Goal: Obtain resource: Download file/media

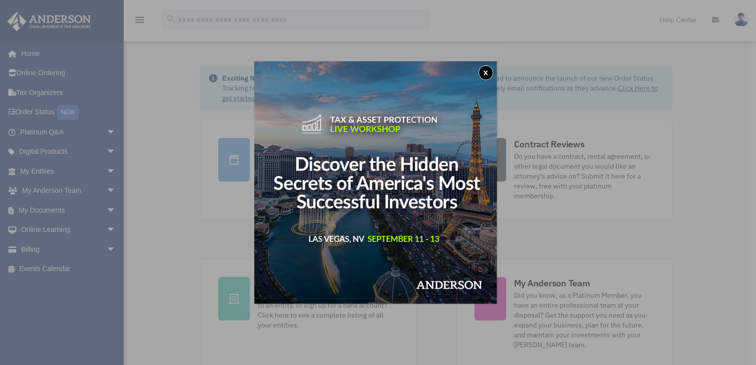
click at [41, 172] on div "x" at bounding box center [378, 182] width 756 height 365
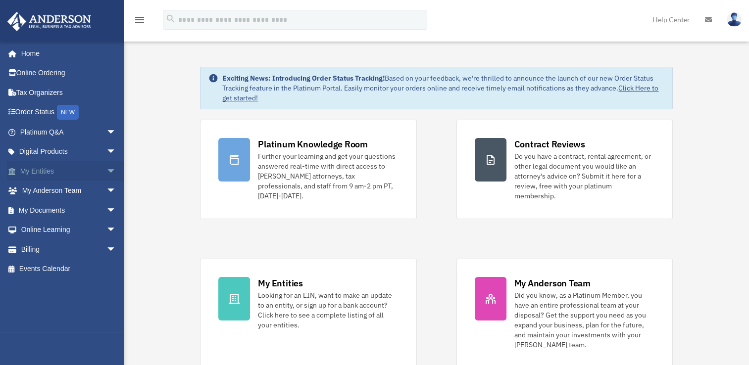
click at [48, 169] on link "My Entities arrow_drop_down" at bounding box center [69, 171] width 124 height 20
click at [106, 187] on span "arrow_drop_down" at bounding box center [116, 191] width 20 height 20
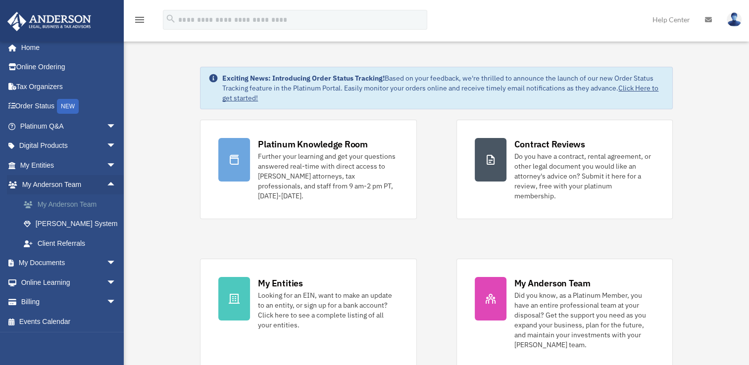
scroll to position [7, 0]
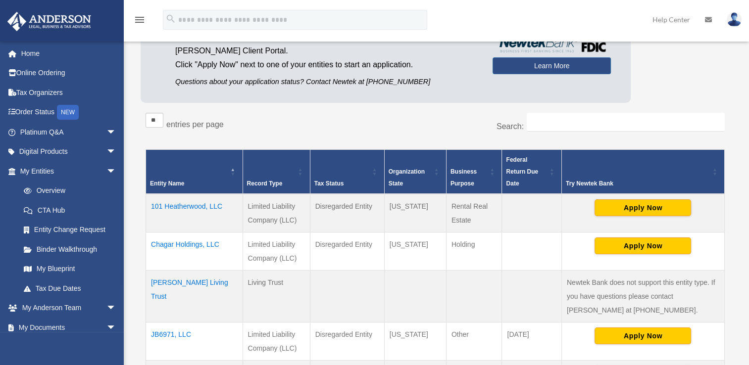
scroll to position [247, 0]
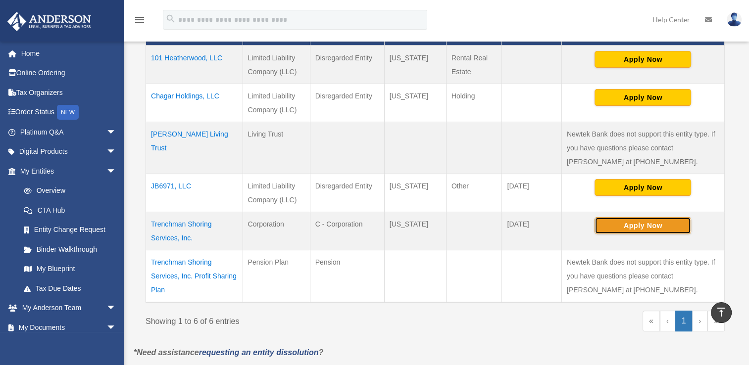
click at [648, 224] on button "Apply Now" at bounding box center [642, 225] width 96 height 17
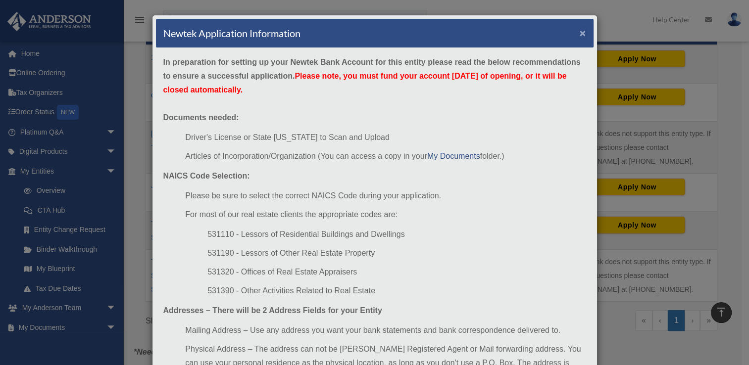
click at [579, 32] on button "×" at bounding box center [582, 33] width 6 height 10
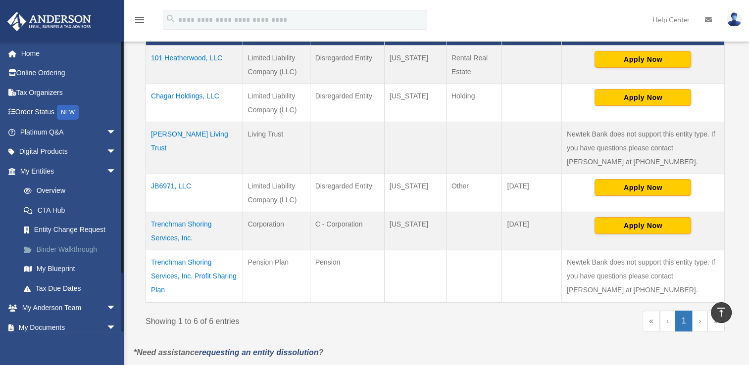
click at [66, 249] on link "Binder Walkthrough" at bounding box center [72, 249] width 117 height 20
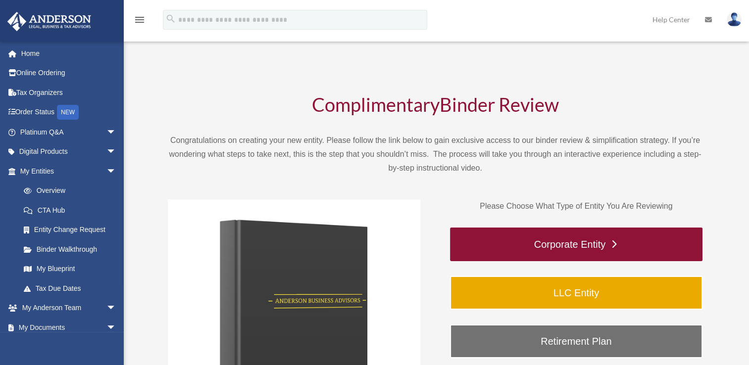
click at [586, 238] on link "Corporate Entity" at bounding box center [576, 245] width 252 height 34
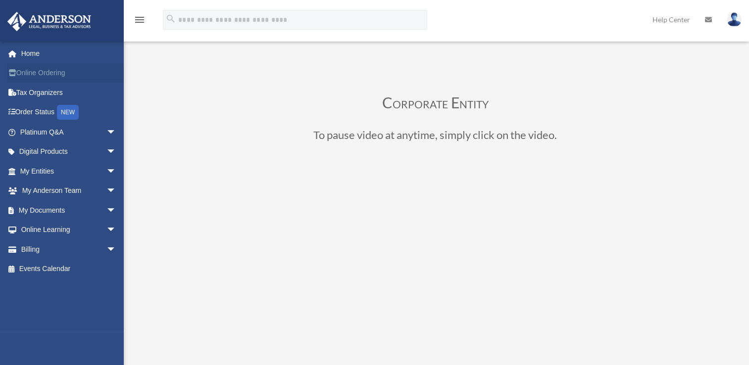
click at [43, 72] on link "Online Ordering" at bounding box center [69, 73] width 124 height 20
click at [37, 224] on link "Online Learning arrow_drop_down" at bounding box center [69, 230] width 124 height 20
click at [106, 227] on span "arrow_drop_down" at bounding box center [116, 230] width 20 height 20
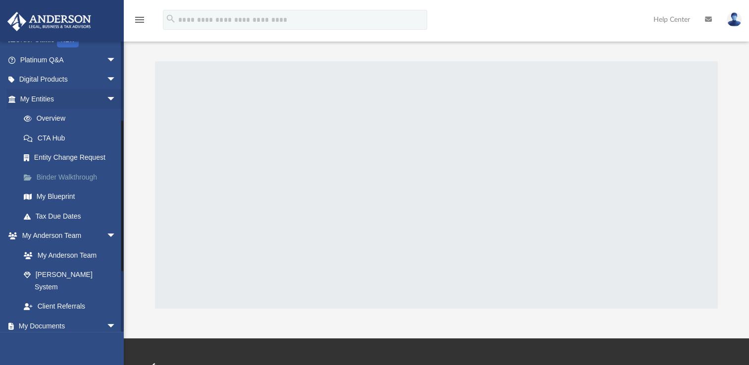
scroll to position [148, 0]
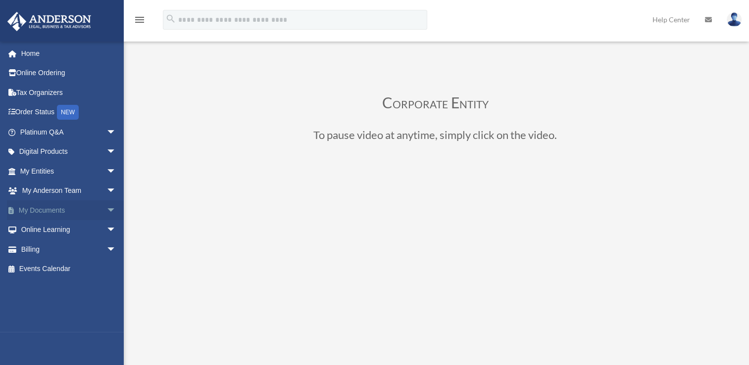
click at [52, 209] on link "My Documents arrow_drop_down" at bounding box center [69, 210] width 124 height 20
click at [106, 207] on span "arrow_drop_down" at bounding box center [116, 210] width 20 height 20
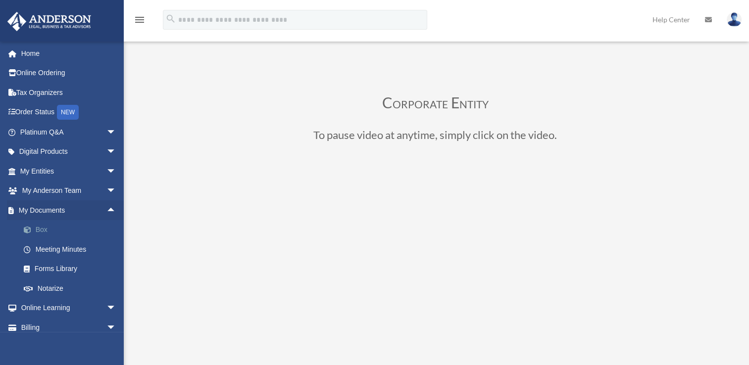
click at [40, 226] on link "Box" at bounding box center [72, 230] width 117 height 20
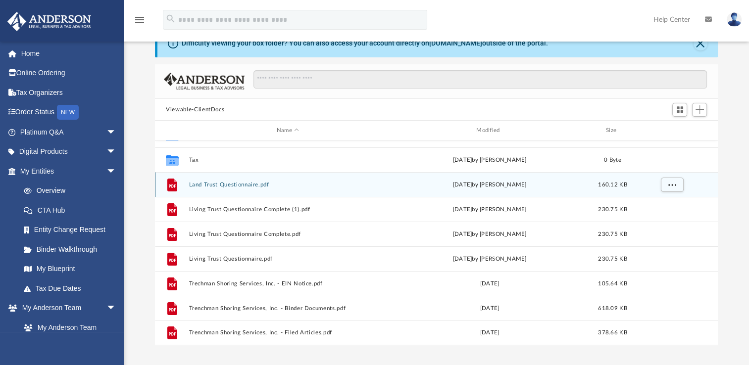
scroll to position [49, 0]
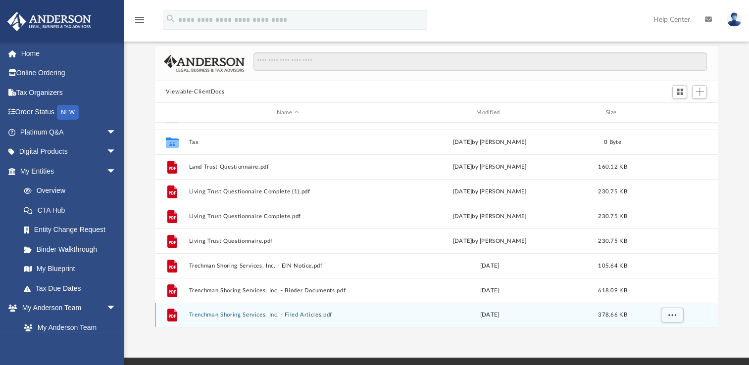
click at [290, 317] on button "Trenchman Shoring Services, Inc. - Filed Articles.pdf" at bounding box center [287, 315] width 197 height 6
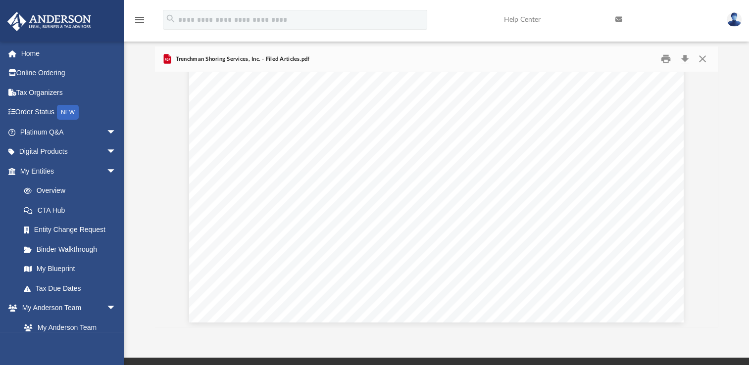
scroll to position [3719, 0]
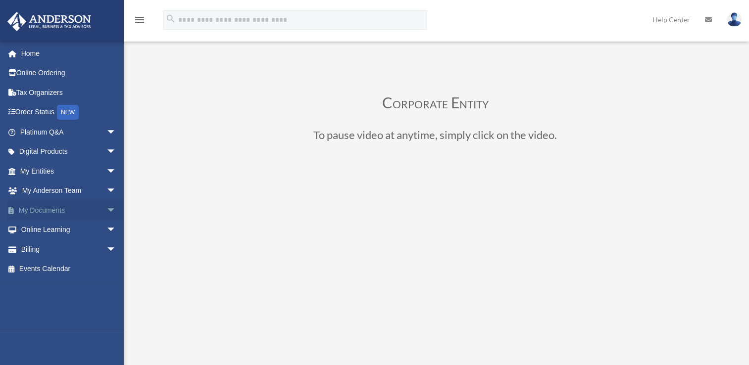
click at [106, 203] on span "arrow_drop_down" at bounding box center [116, 210] width 20 height 20
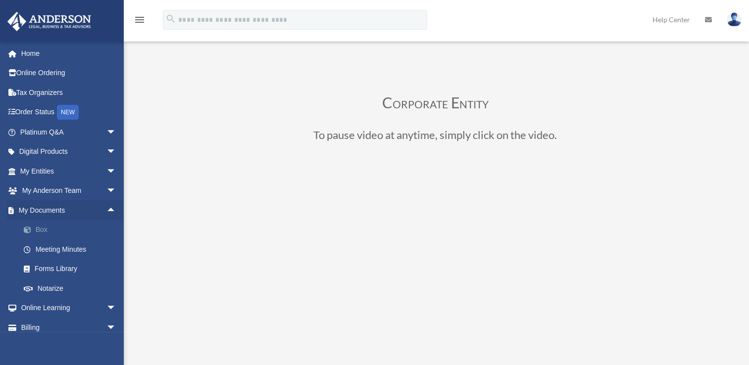
click at [50, 229] on link "Box" at bounding box center [72, 230] width 117 height 20
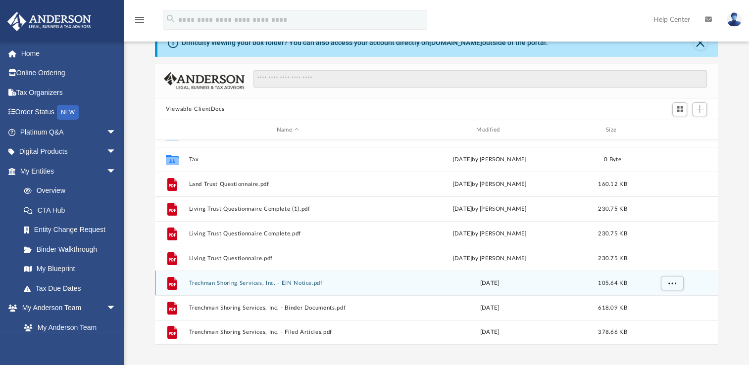
scroll to position [49, 0]
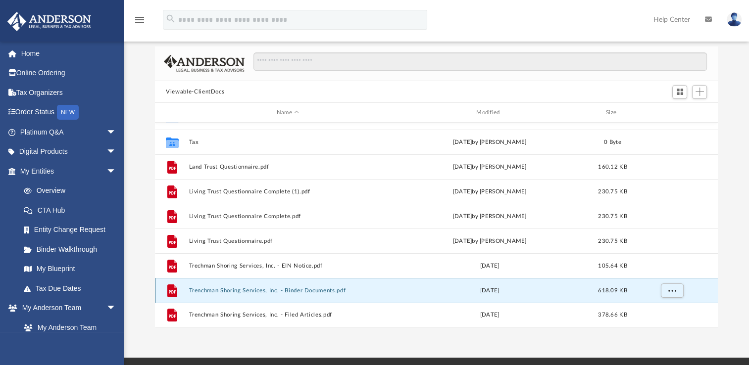
click at [303, 290] on button "Trenchman Shoring Services, Inc. - Binder Documents.pdf" at bounding box center [287, 290] width 197 height 6
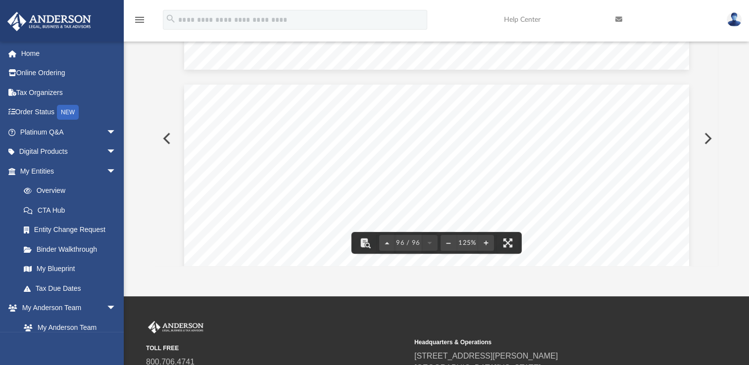
scroll to position [63380, 0]
